Goal: Task Accomplishment & Management: Complete application form

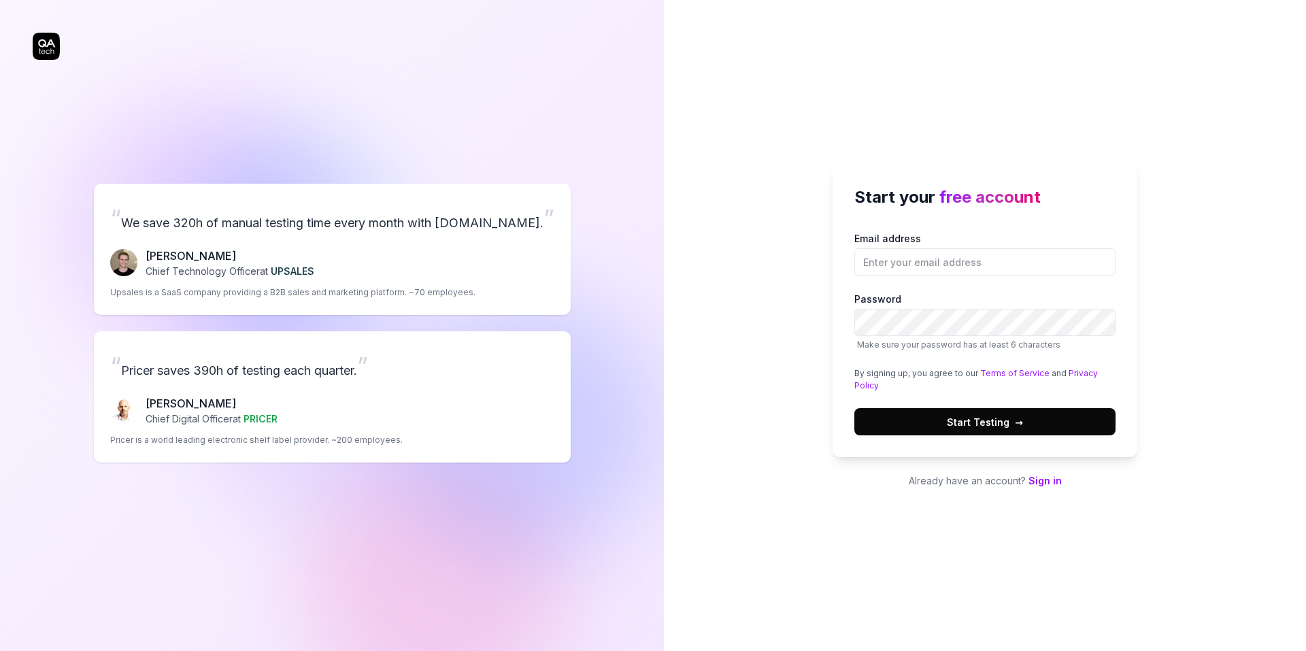
drag, startPoint x: 719, startPoint y: 381, endPoint x: 709, endPoint y: 375, distance: 12.2
drag, startPoint x: 892, startPoint y: 401, endPoint x: 927, endPoint y: 423, distance: 41.5
click at [913, 423] on div "Email address Password Make sure your password has at least 6 characters By sig…" at bounding box center [984, 333] width 261 height 204
click at [936, 423] on button "Start Testing →" at bounding box center [984, 421] width 261 height 27
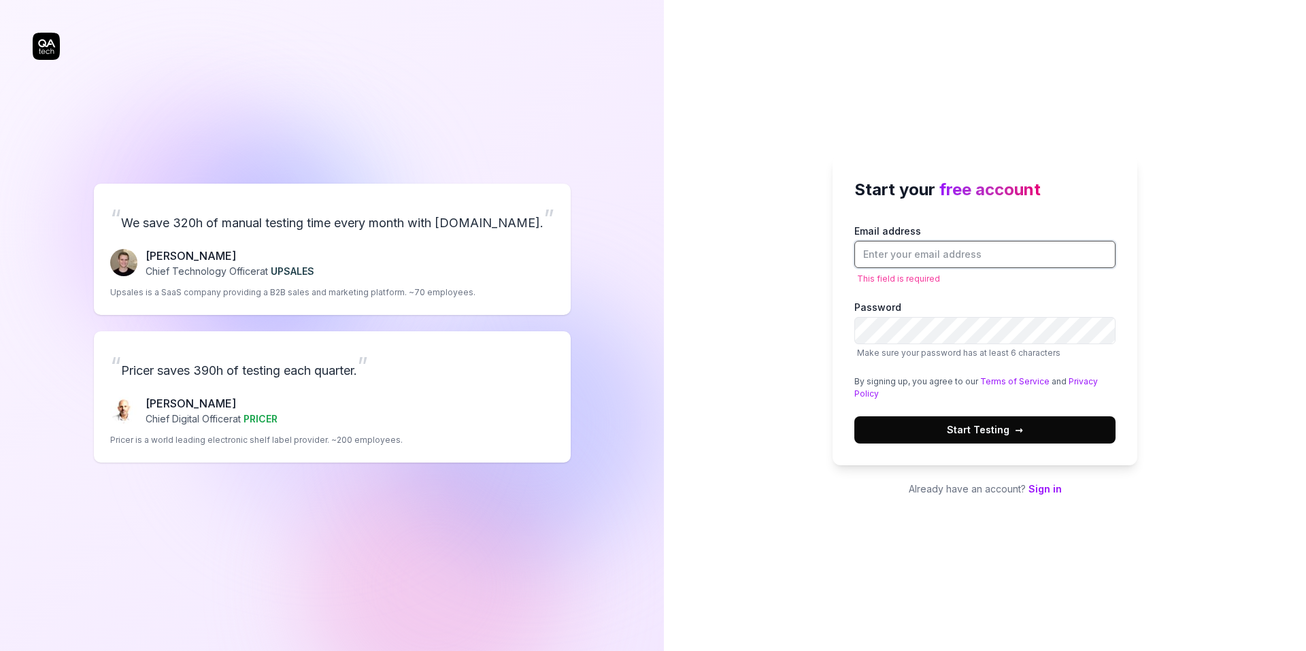
type input "S"
type input "asaelfalah2014@gmail.com"
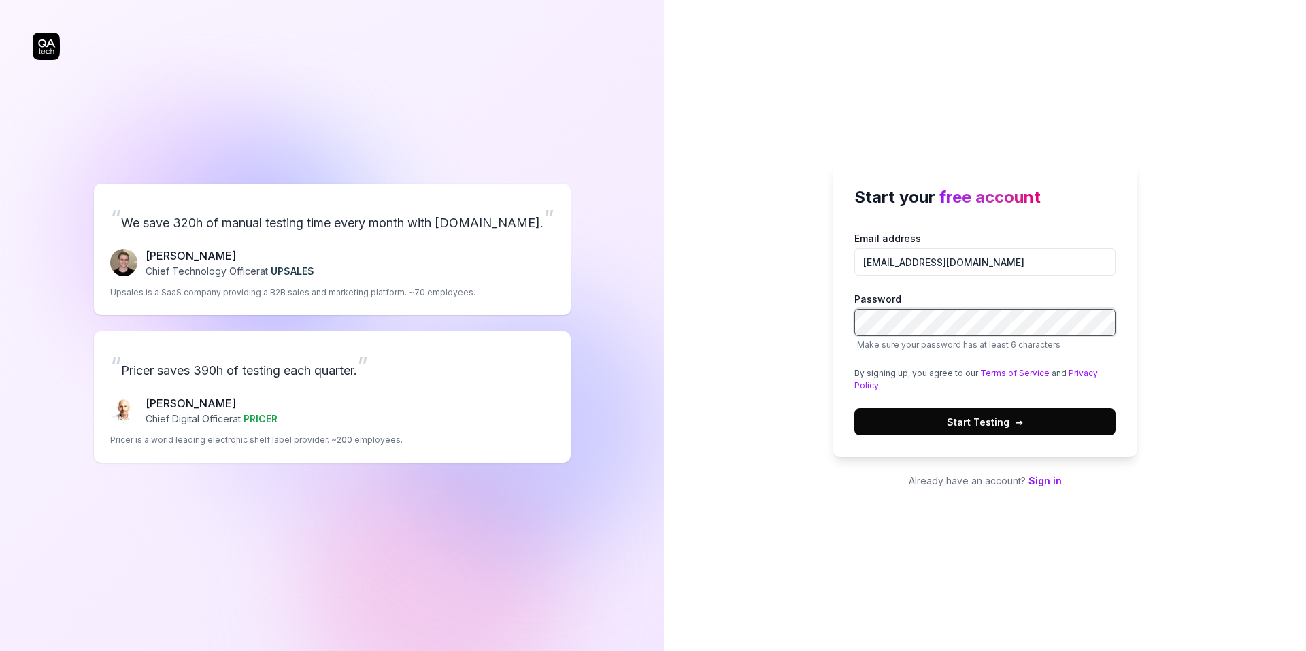
click at [776, 316] on div "Start your free account Email address asaelfalah2014@gmail.com Password Make su…" at bounding box center [985, 325] width 642 height 651
click at [1046, 413] on button "Start Testing →" at bounding box center [984, 421] width 261 height 27
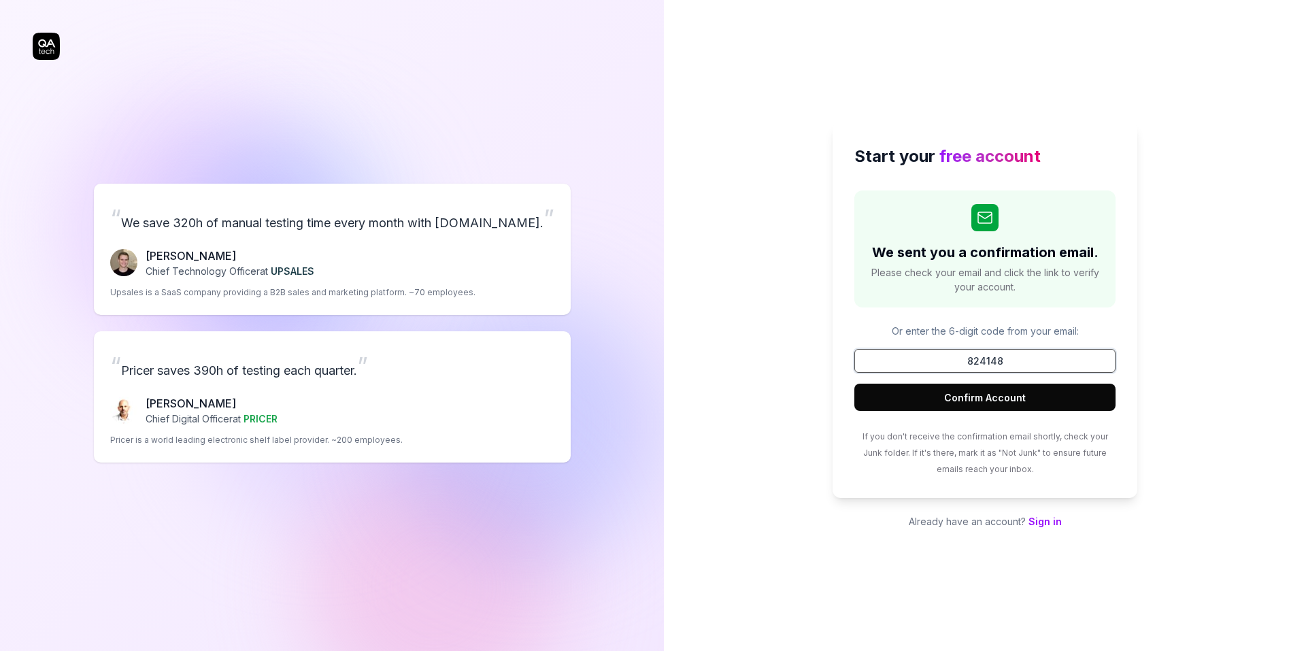
type input "824148"
click at [1017, 413] on div "We sent you a confirmation email. Please check your email and click the link to…" at bounding box center [984, 333] width 261 height 286
click at [1019, 407] on button "Confirm Account" at bounding box center [984, 397] width 261 height 27
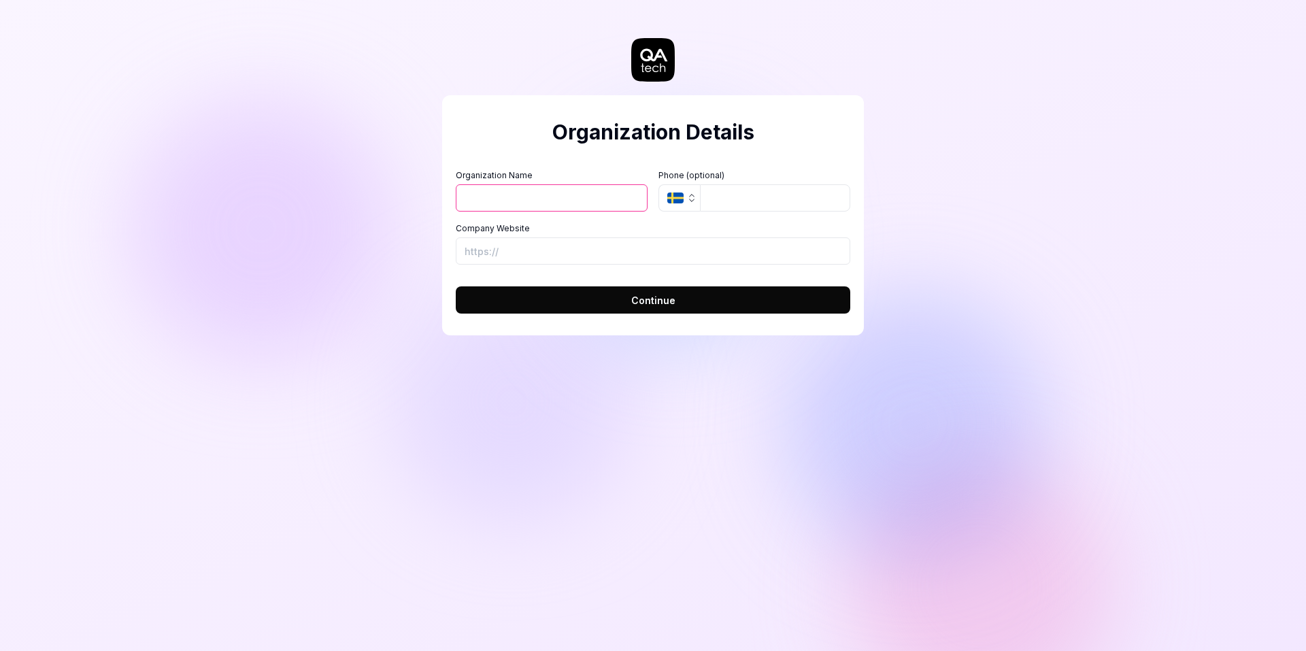
click at [682, 194] on icon "button" at bounding box center [675, 197] width 16 height 11
click at [568, 235] on div "Company Website" at bounding box center [653, 243] width 394 height 42
click at [559, 204] on input "Organization Name" at bounding box center [552, 197] width 192 height 27
type input "dd"
click at [702, 299] on button "Continue" at bounding box center [653, 299] width 394 height 27
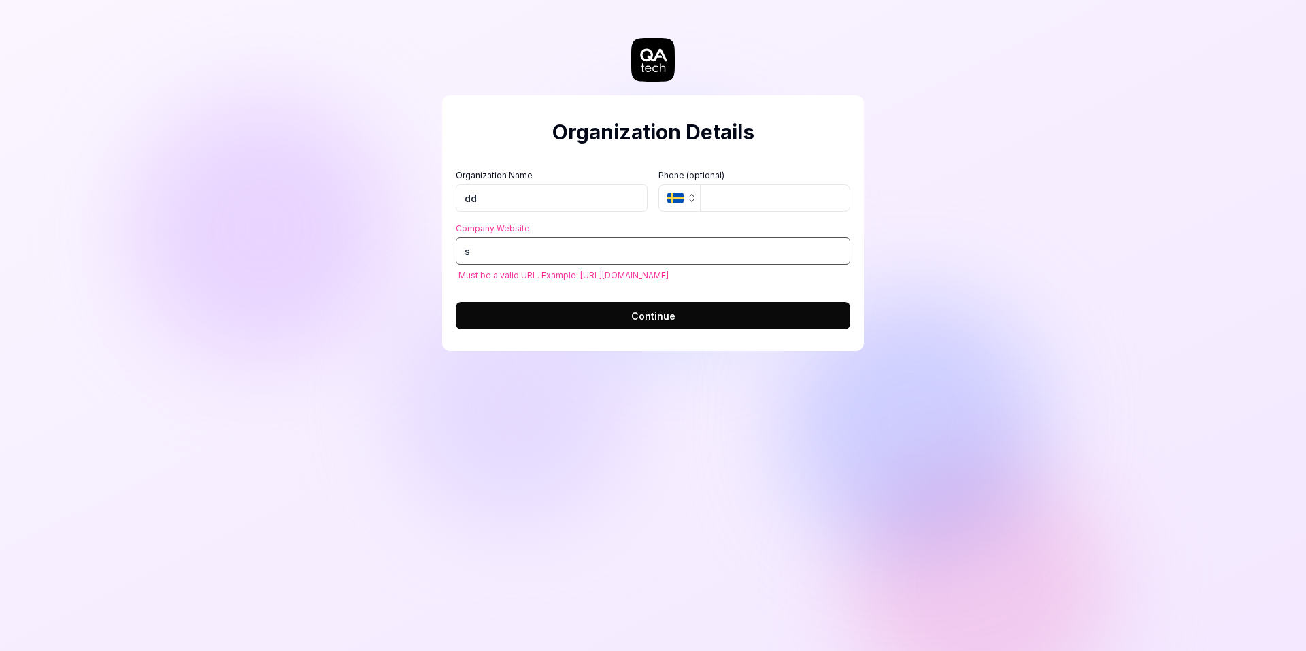
type input "ss"
